Goal: Task Accomplishment & Management: Manage account settings

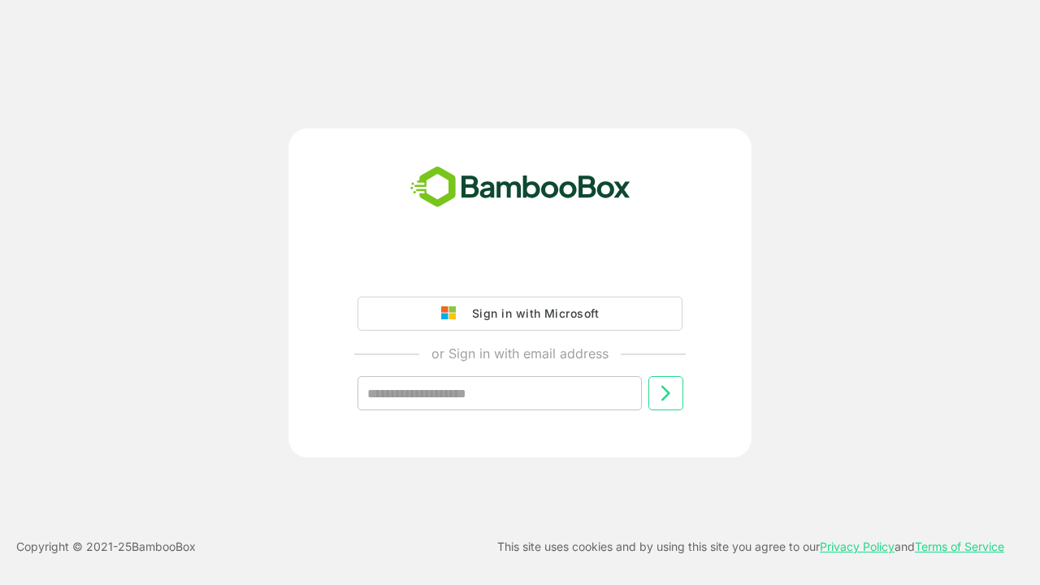
type input "**********"
click at [665, 393] on icon at bounding box center [665, 392] width 19 height 19
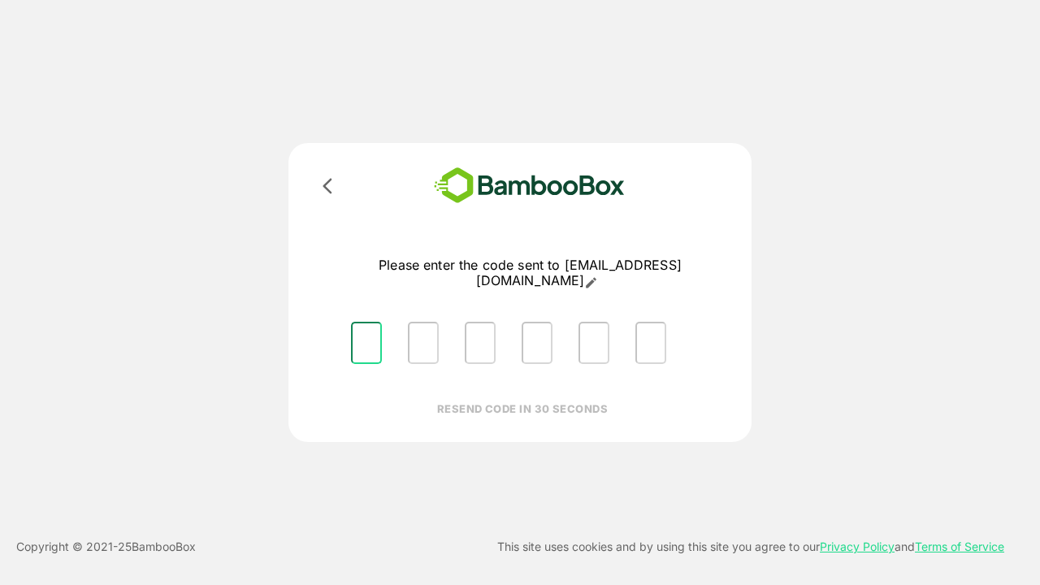
type input "*"
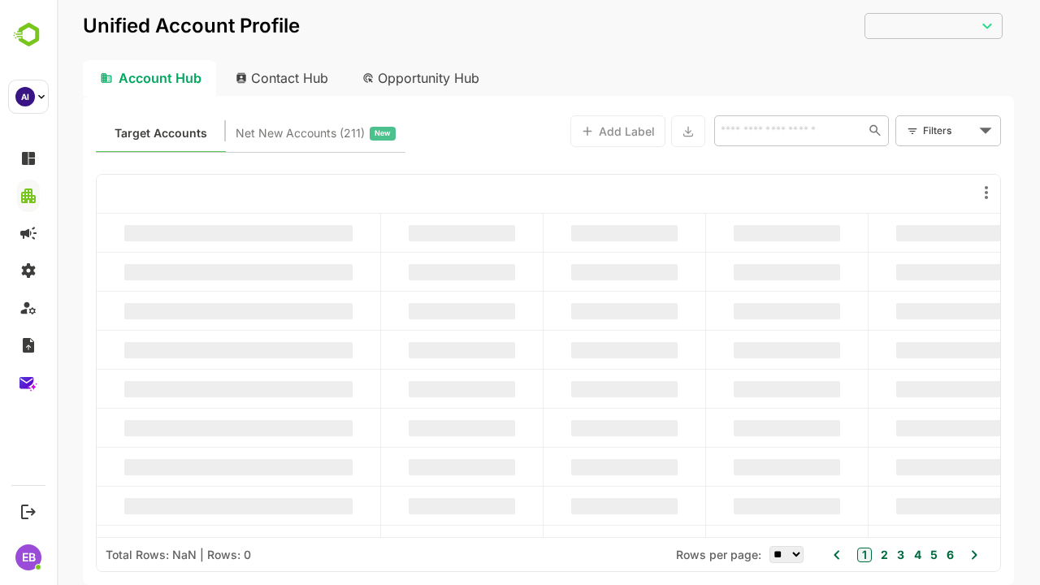
type input "**********"
